Goal: Information Seeking & Learning: Learn about a topic

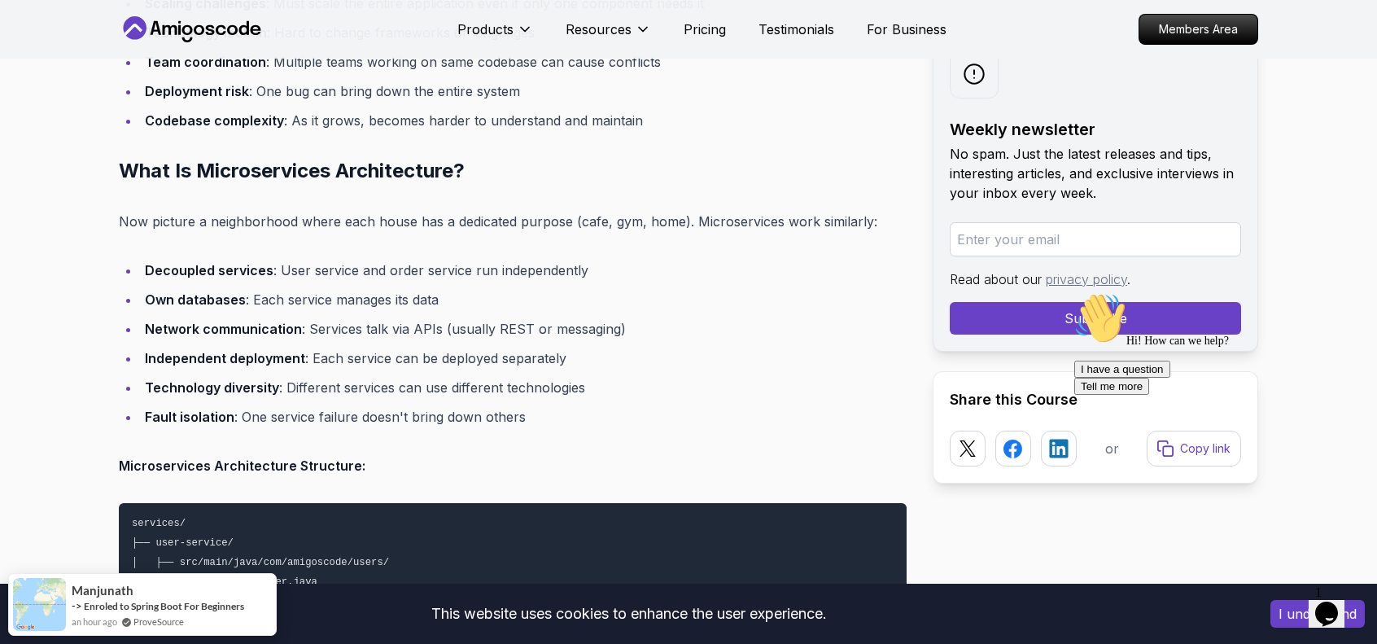
scroll to position [3418, 0]
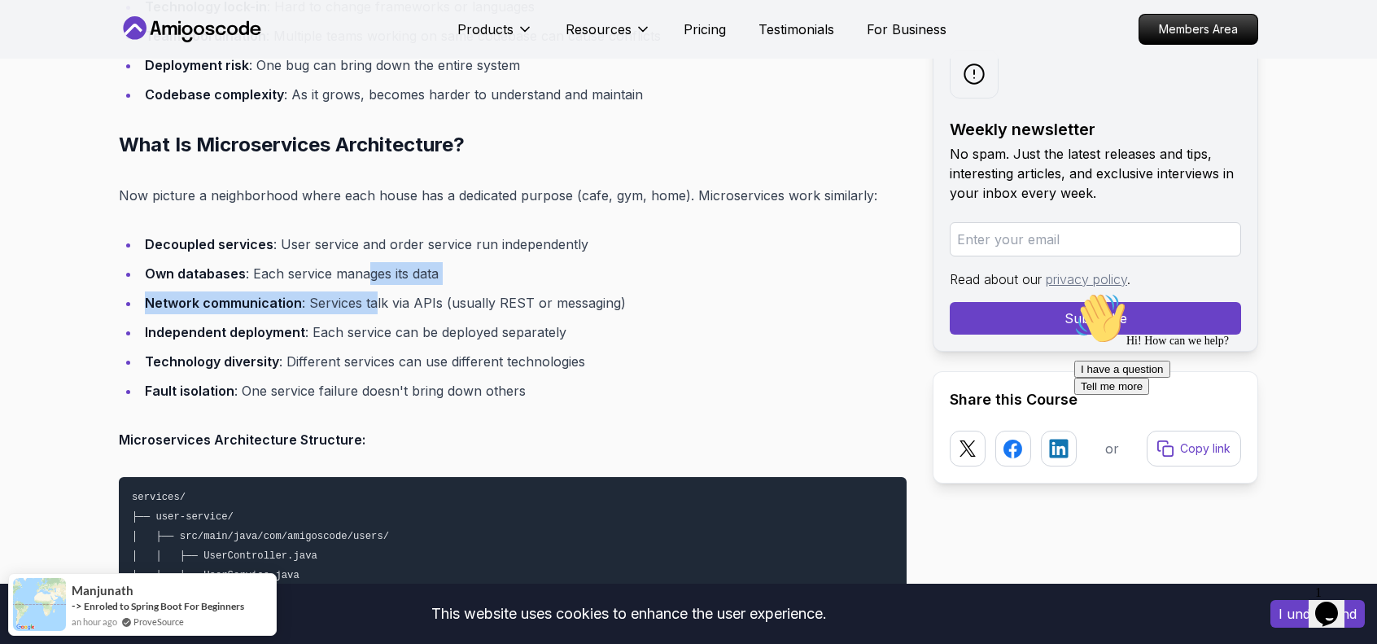
drag, startPoint x: 364, startPoint y: 265, endPoint x: 392, endPoint y: 294, distance: 40.3
click at [387, 292] on ul "Decoupled services : User service and order service run independently Own datab…" at bounding box center [513, 317] width 788 height 169
click at [392, 294] on li "Network communication : Services talk via APIs (usually REST or messaging)" at bounding box center [523, 302] width 767 height 23
drag, startPoint x: 346, startPoint y: 269, endPoint x: 371, endPoint y: 292, distance: 34.0
click at [369, 292] on ul "Decoupled services : User service and order service run independently Own datab…" at bounding box center [513, 317] width 788 height 169
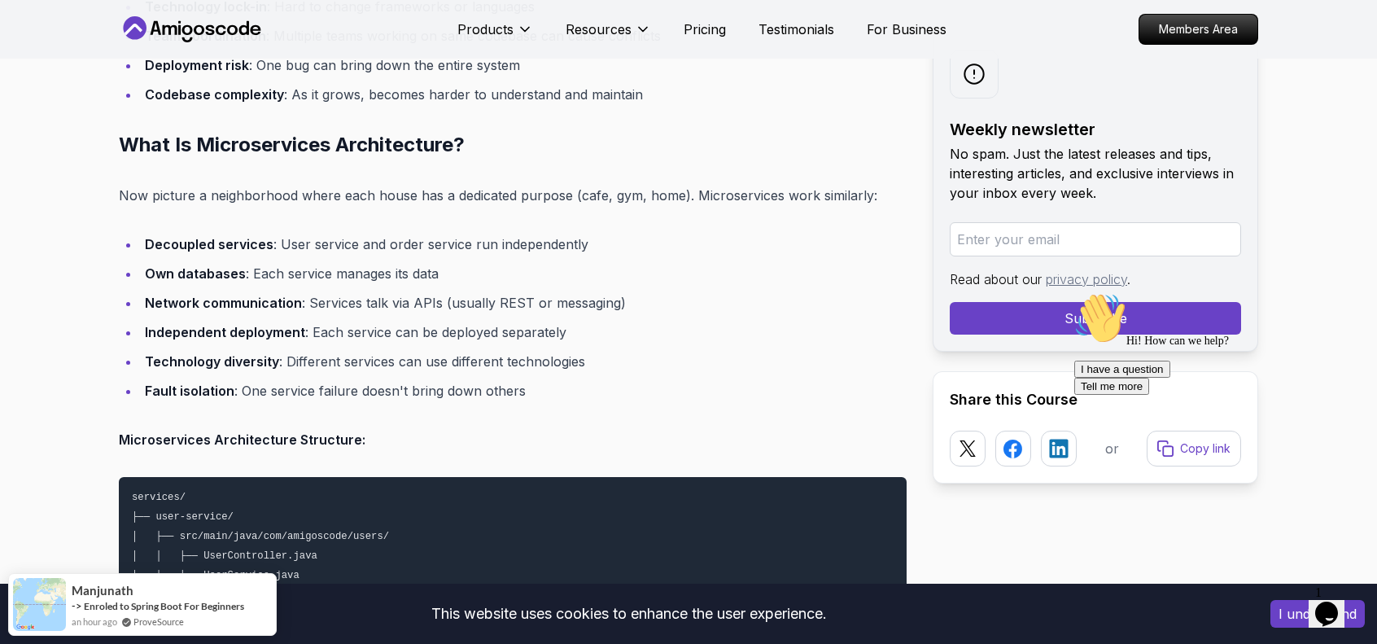
click at [374, 294] on li "Network communication : Services talk via APIs (usually REST or messaging)" at bounding box center [523, 302] width 767 height 23
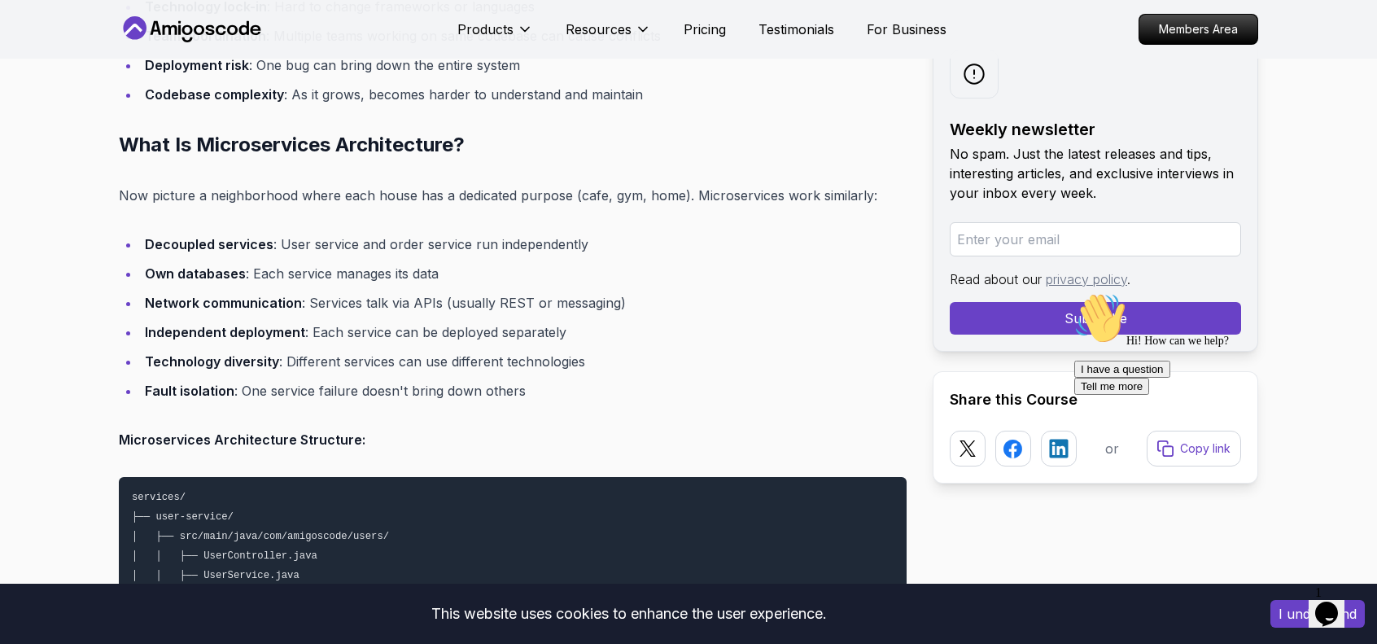
drag, startPoint x: 353, startPoint y: 276, endPoint x: 376, endPoint y: 295, distance: 30.0
click at [366, 292] on ul "Decoupled services : User service and order service run independently Own datab…" at bounding box center [513, 317] width 788 height 169
click at [379, 296] on li "Network communication : Services talk via APIs (usually REST or messaging)" at bounding box center [523, 302] width 767 height 23
drag, startPoint x: 308, startPoint y: 276, endPoint x: 376, endPoint y: 300, distance: 72.6
click at [373, 300] on ul "Decoupled services : User service and order service run independently Own datab…" at bounding box center [513, 317] width 788 height 169
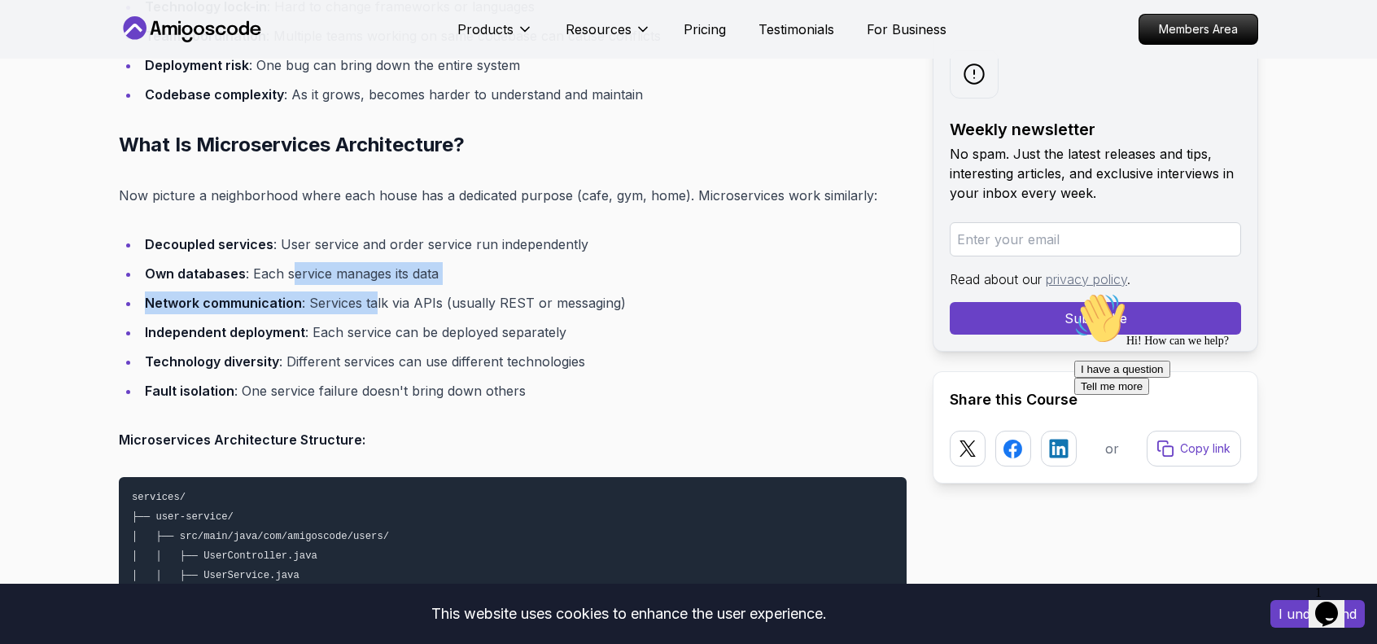
click at [376, 300] on li "Network communication : Services talk via APIs (usually REST or messaging)" at bounding box center [523, 302] width 767 height 23
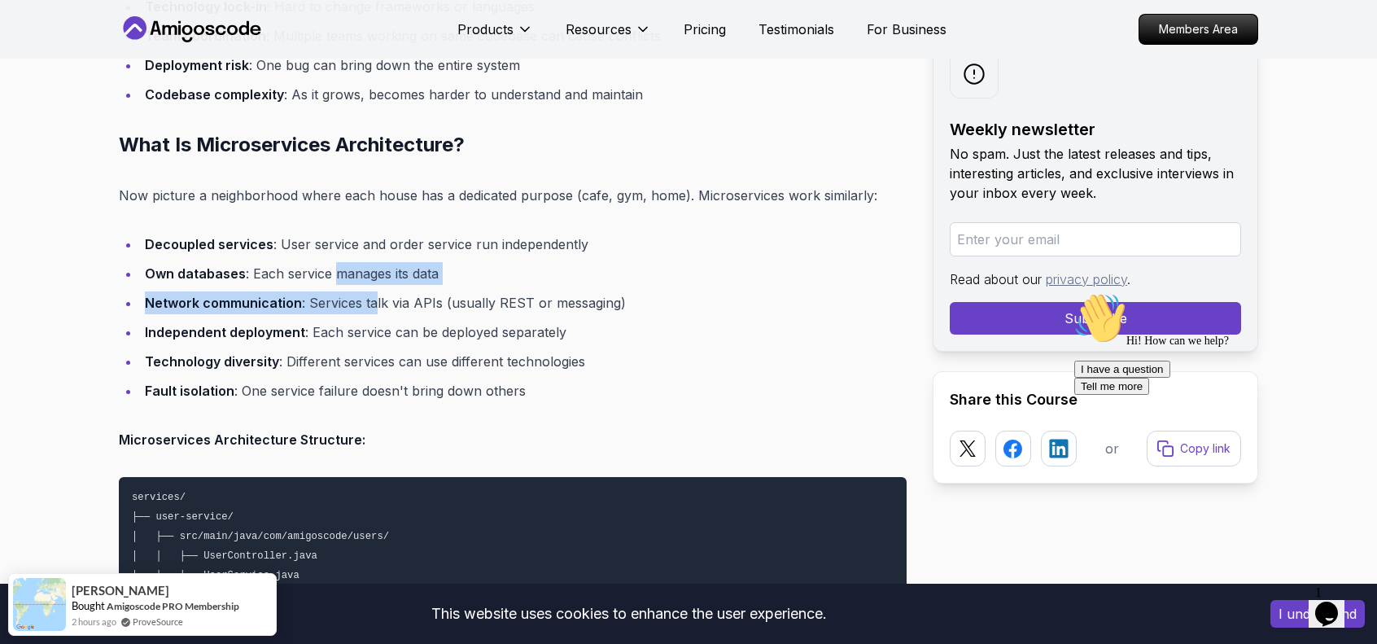
drag, startPoint x: 337, startPoint y: 270, endPoint x: 392, endPoint y: 295, distance: 60.8
click at [392, 295] on ul "Decoupled services : User service and order service run independently Own datab…" at bounding box center [513, 317] width 788 height 169
click at [399, 297] on li "Network communication : Services talk via APIs (usually REST or messaging)" at bounding box center [523, 302] width 767 height 23
click at [465, 299] on li "Network communication : Services talk via APIs (usually REST or messaging)" at bounding box center [523, 302] width 767 height 23
click at [560, 305] on li "Network communication : Services talk via APIs (usually REST or messaging)" at bounding box center [523, 302] width 767 height 23
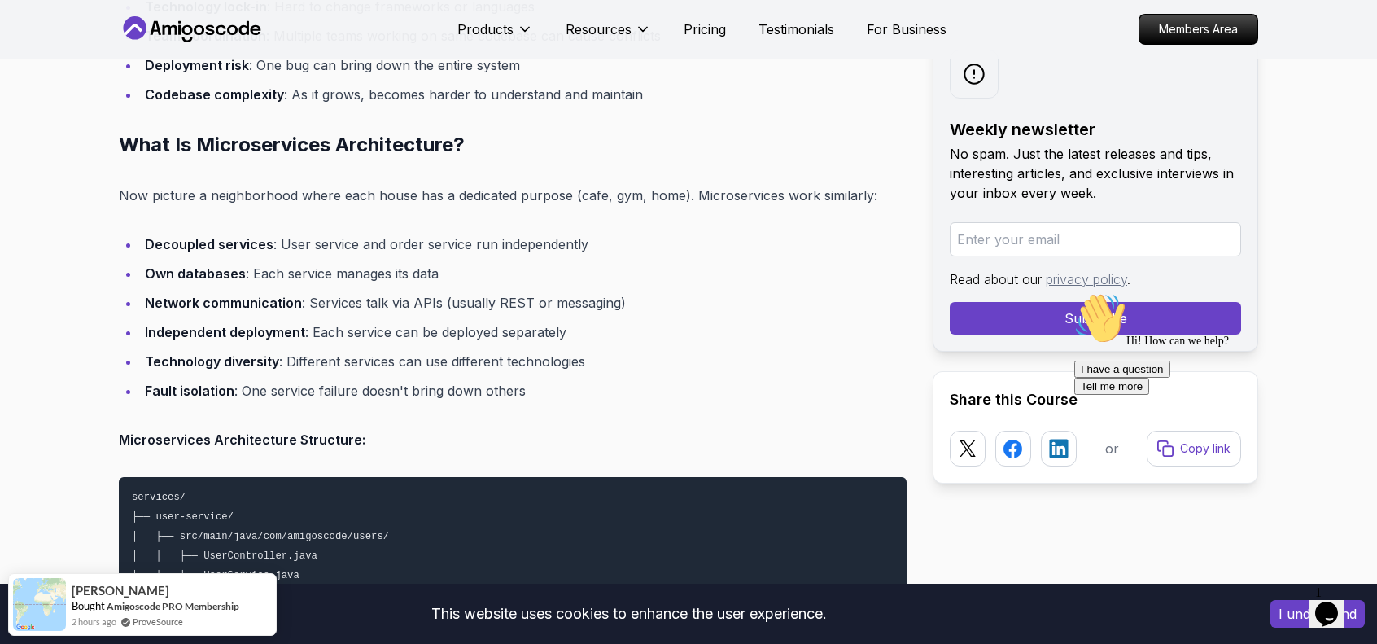
click at [565, 304] on li "Network communication : Services talk via APIs (usually REST or messaging)" at bounding box center [523, 302] width 767 height 23
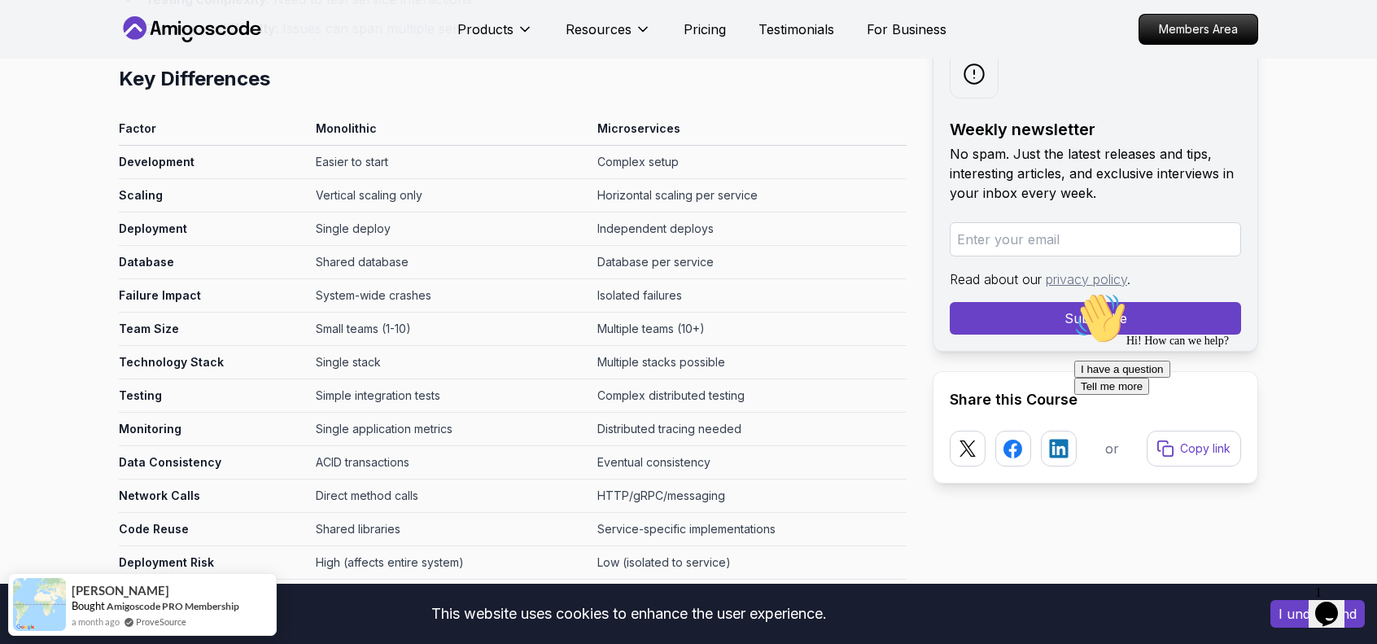
scroll to position [6429, 0]
